Goal: Find specific page/section: Find specific page/section

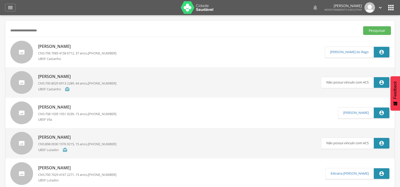
drag, startPoint x: 57, startPoint y: 27, endPoint x: 0, endPoint y: 44, distance: 59.6
click at [0, 44] on div " Supervisão  Distritos  Ubs Coordenador: - Queimadas / PB Intervalo de Tempo…" at bounding box center [200, 108] width 400 height 187
click at [363, 26] on button "Pesquisar" at bounding box center [377, 30] width 28 height 9
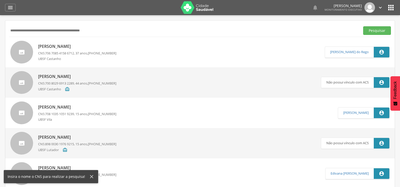
click at [363, 26] on button "Pesquisar" at bounding box center [377, 30] width 28 height 9
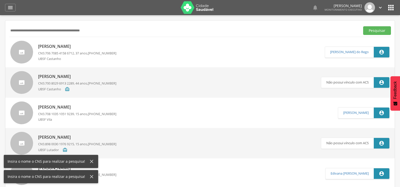
click at [363, 26] on button "Pesquisar" at bounding box center [377, 30] width 28 height 9
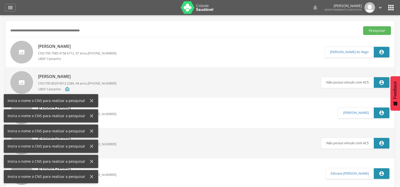
click at [363, 26] on button "Pesquisar" at bounding box center [377, 30] width 28 height 9
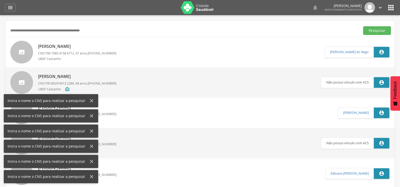
click at [363, 26] on button "Pesquisar" at bounding box center [377, 30] width 28 height 9
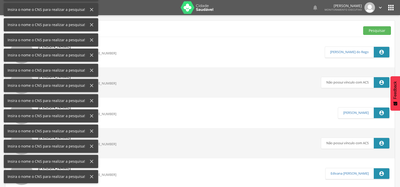
click at [363, 26] on button "Pesquisar" at bounding box center [377, 30] width 28 height 9
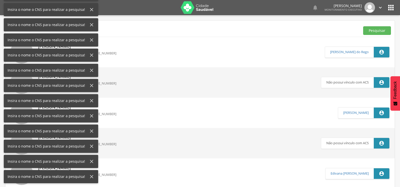
click at [363, 26] on button "Pesquisar" at bounding box center [377, 30] width 28 height 9
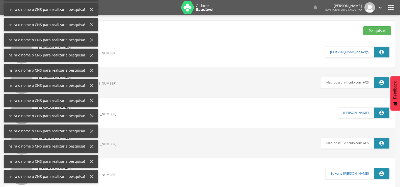
click at [363, 26] on button "Pesquisar" at bounding box center [377, 30] width 28 height 9
